Goal: Check status: Check status

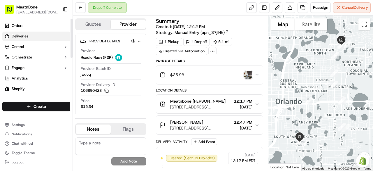
click at [14, 36] on span "Deliveries" at bounding box center [20, 36] width 17 height 5
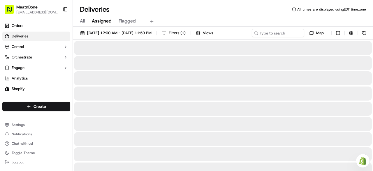
click at [99, 20] on span "Assigned" at bounding box center [102, 21] width 20 height 7
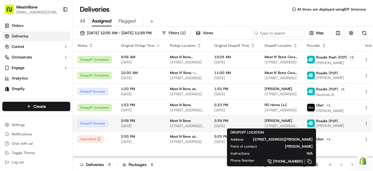
click at [266, 123] on span "[STREET_ADDRESS][PERSON_NAME]" at bounding box center [281, 125] width 33 height 5
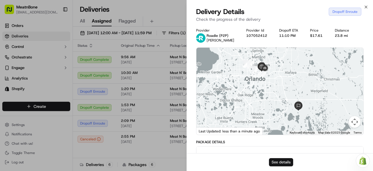
click at [285, 158] on button "See details" at bounding box center [281, 162] width 24 height 8
